Goal: Find specific page/section: Find specific page/section

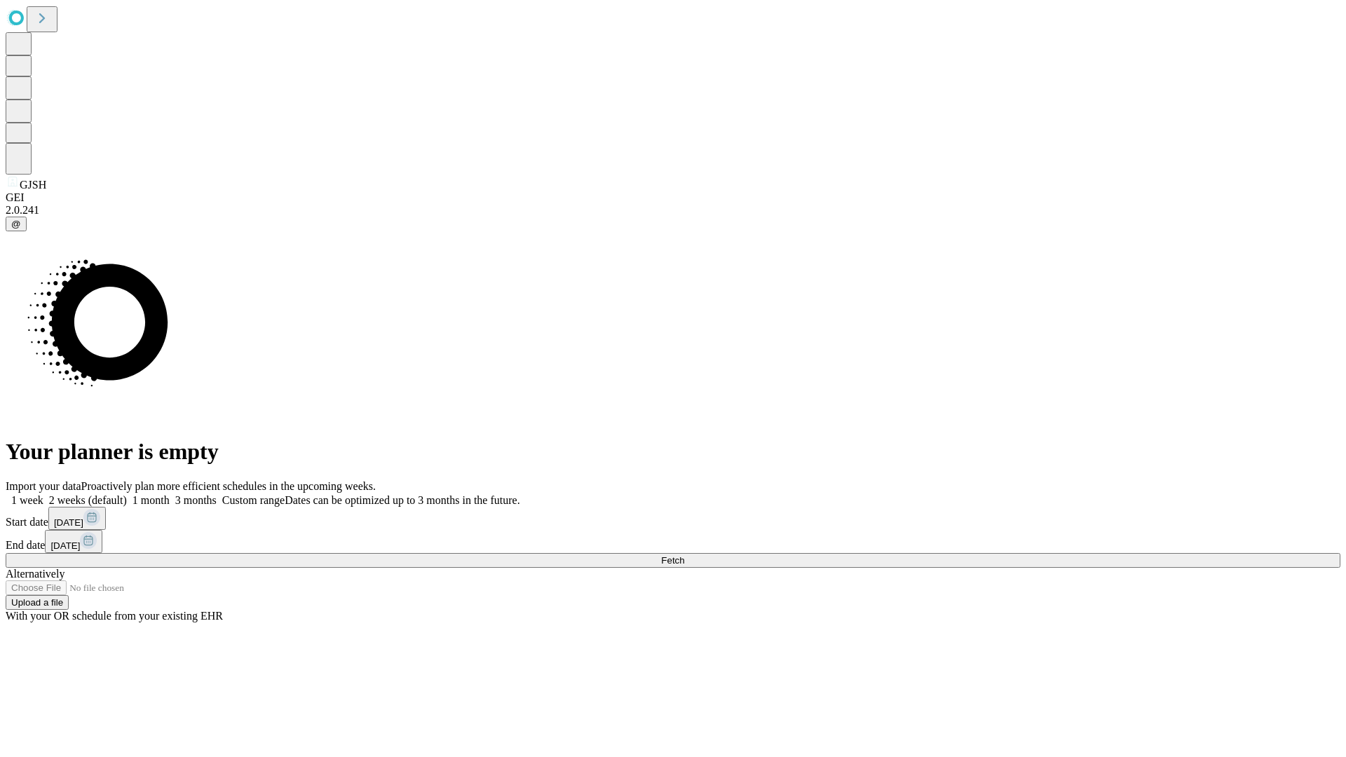
click at [684, 555] on span "Fetch" at bounding box center [672, 560] width 23 height 11
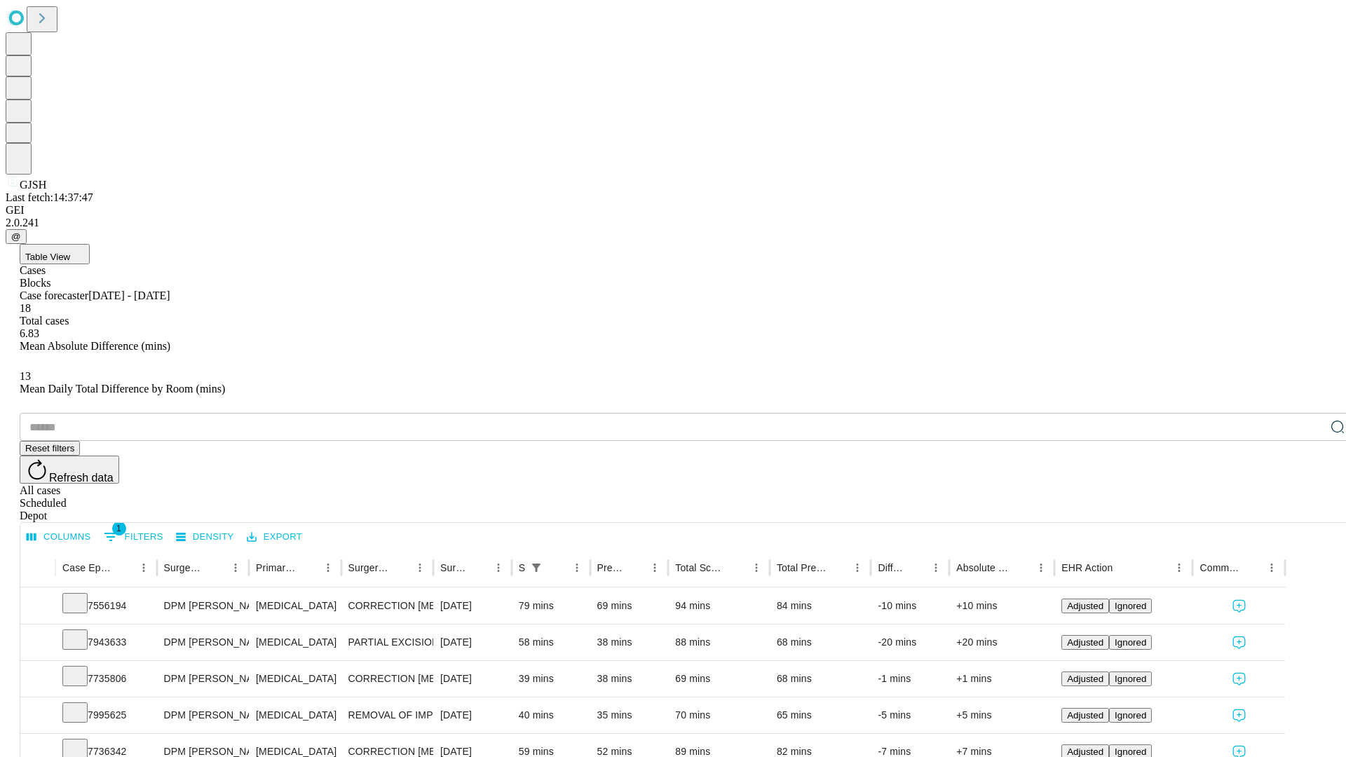
click at [70, 252] on span "Table View" at bounding box center [47, 257] width 45 height 11
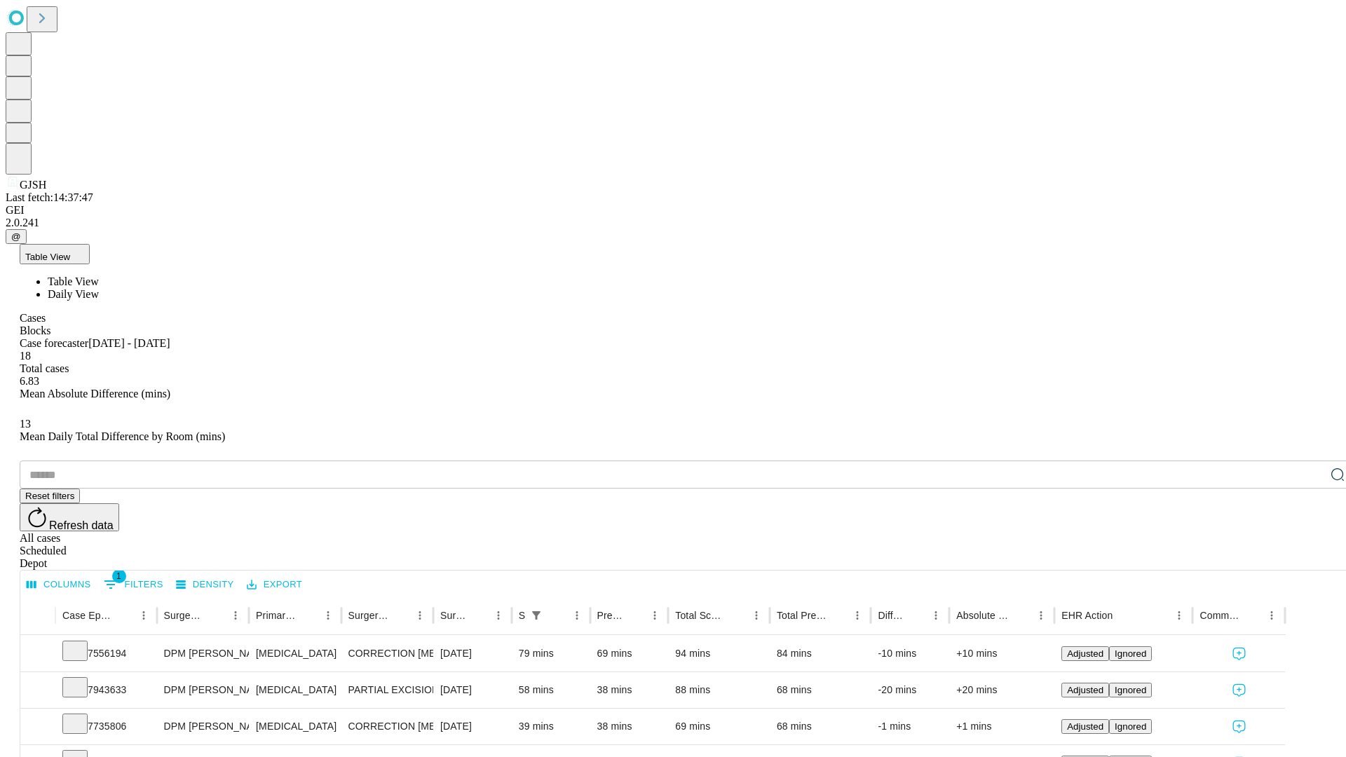
click at [99, 288] on span "Daily View" at bounding box center [73, 294] width 51 height 12
